Goal: Navigation & Orientation: Go to known website

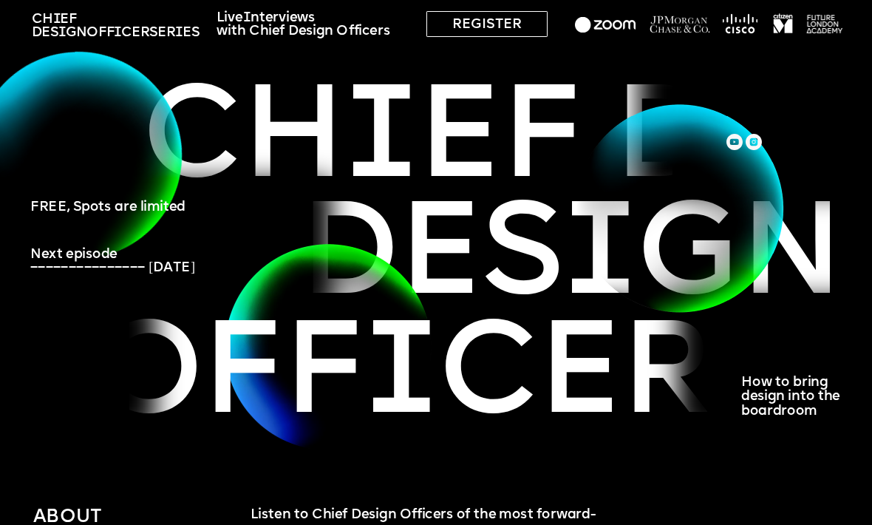
scroll to position [42, 0]
